Goal: Navigation & Orientation: Find specific page/section

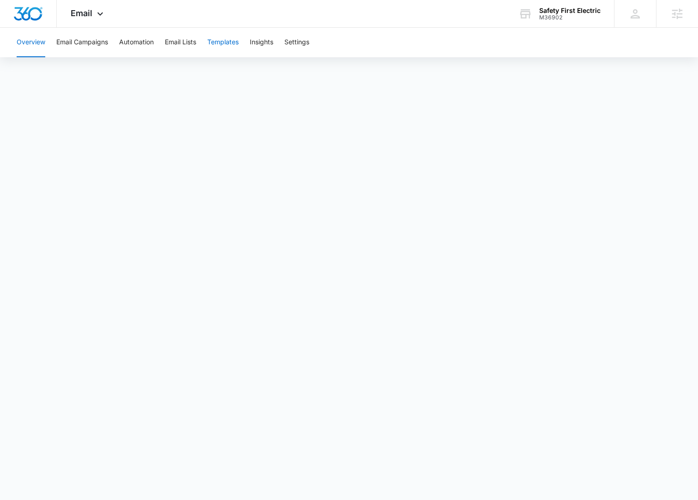
click at [227, 43] on button "Templates" at bounding box center [222, 43] width 31 height 30
click at [228, 49] on button "Templates" at bounding box center [222, 43] width 31 height 30
click at [90, 19] on div "Email Apps Reputation Websites Forms CRM Email Social Content Ads Intelligence …" at bounding box center [88, 13] width 63 height 27
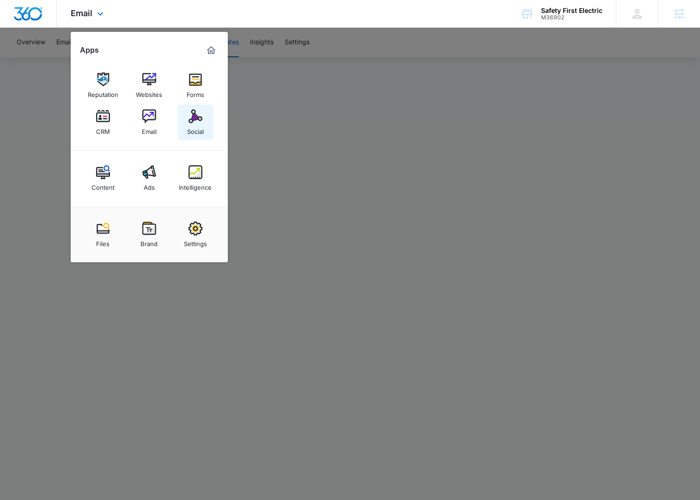
click at [201, 119] on img at bounding box center [195, 116] width 14 height 14
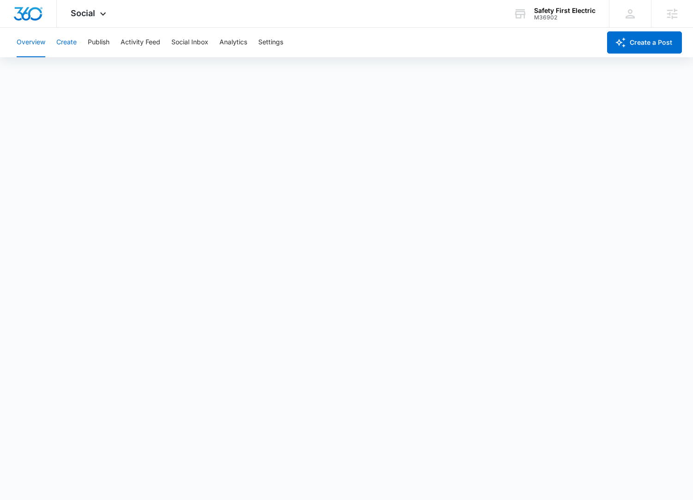
click at [64, 40] on button "Create" at bounding box center [66, 43] width 20 height 30
click at [80, 12] on span "Social" at bounding box center [83, 13] width 24 height 10
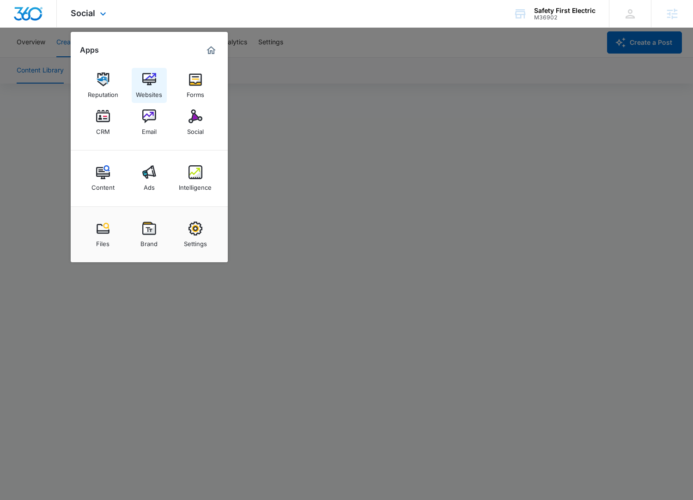
click at [150, 86] on img at bounding box center [149, 79] width 14 height 14
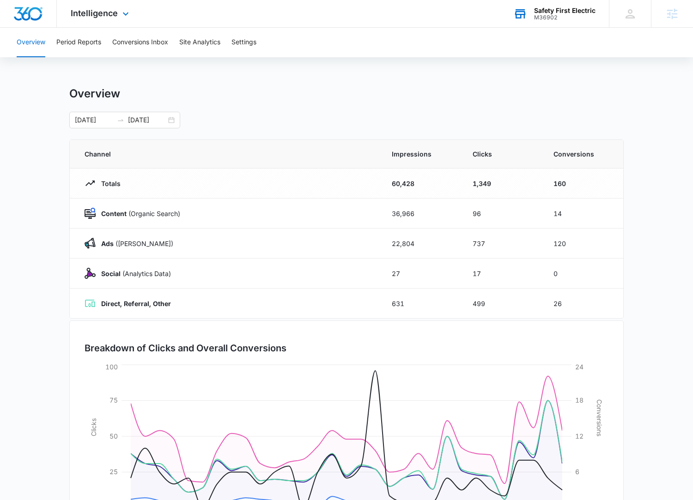
click at [555, 24] on div "Safety First Electric M36902 Your Accounts View All" at bounding box center [553, 13] width 109 height 27
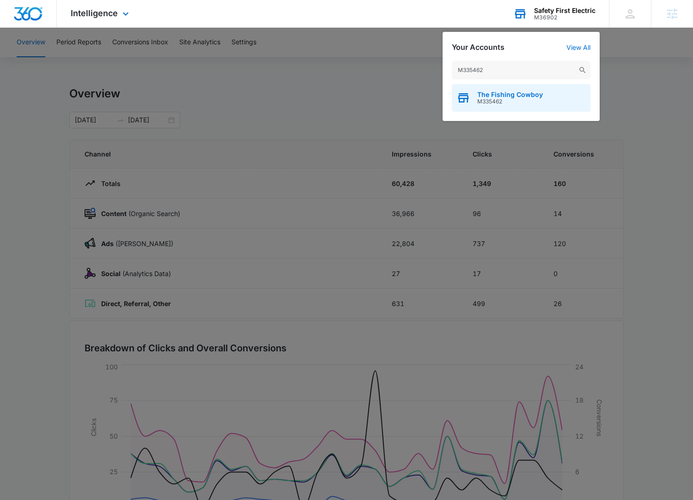
type input "M335462"
click at [523, 102] on span "M335462" at bounding box center [510, 101] width 66 height 6
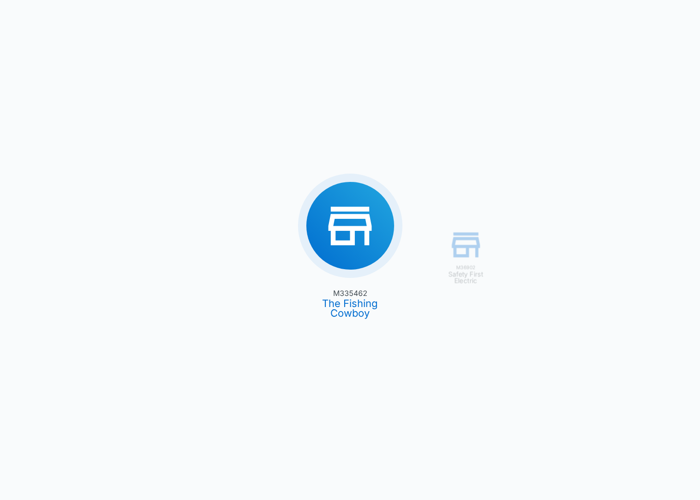
type input "08/12/2025"
type input "09/11/2025"
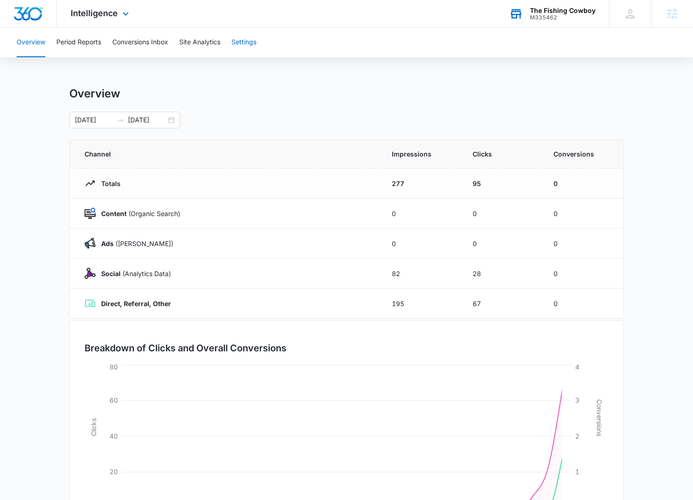
click at [242, 45] on button "Settings" at bounding box center [243, 43] width 25 height 30
